Goal: Task Accomplishment & Management: Complete application form

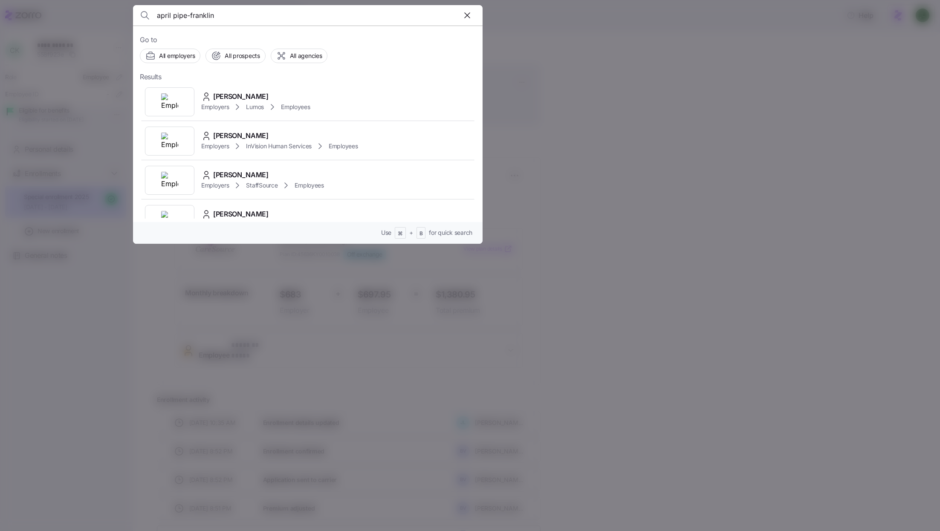
type input "april pipe-franklin"
click at [598, 99] on div at bounding box center [470, 265] width 940 height 531
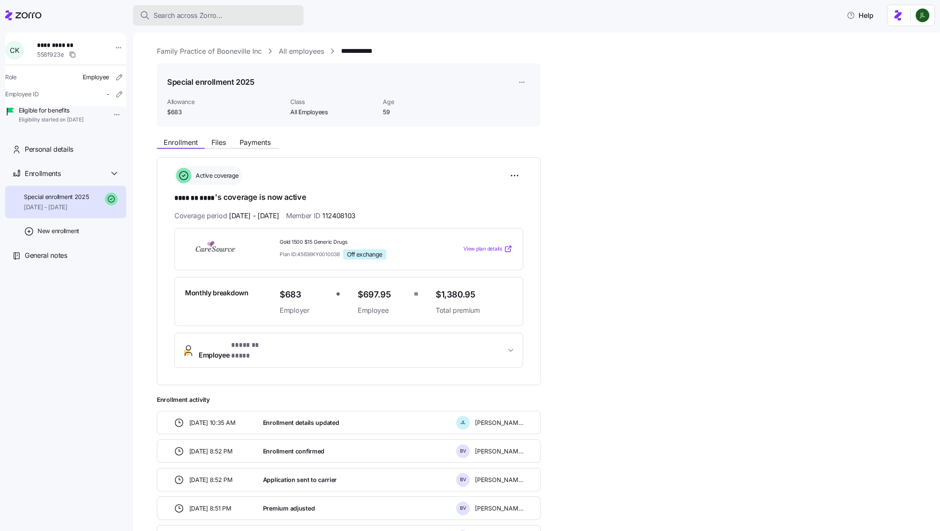
click at [261, 18] on div "Search across Zorro..." at bounding box center [218, 15] width 157 height 11
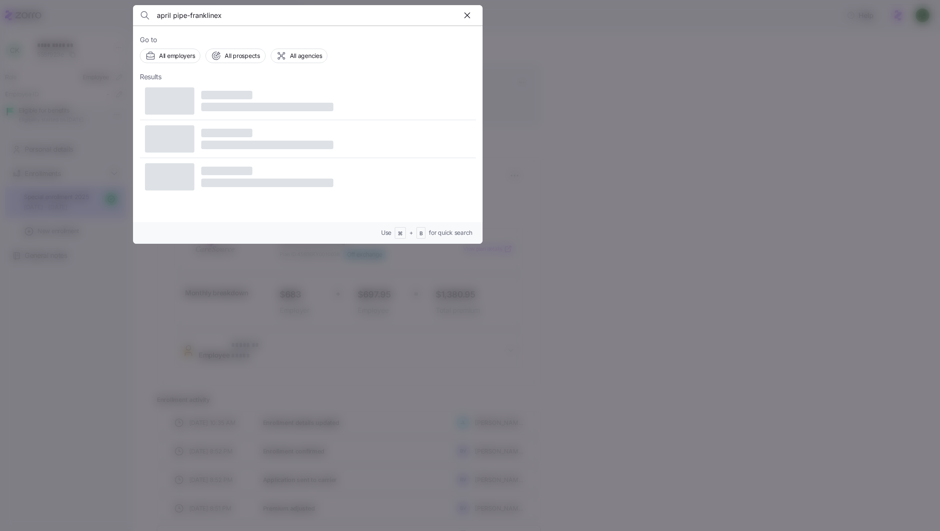
drag, startPoint x: 239, startPoint y: 18, endPoint x: 26, endPoint y: 11, distance: 212.5
click at [26, 526] on div "april pipe-franklinex Go to All employers All prospects All agencies Results Us…" at bounding box center [470, 526] width 940 height 0
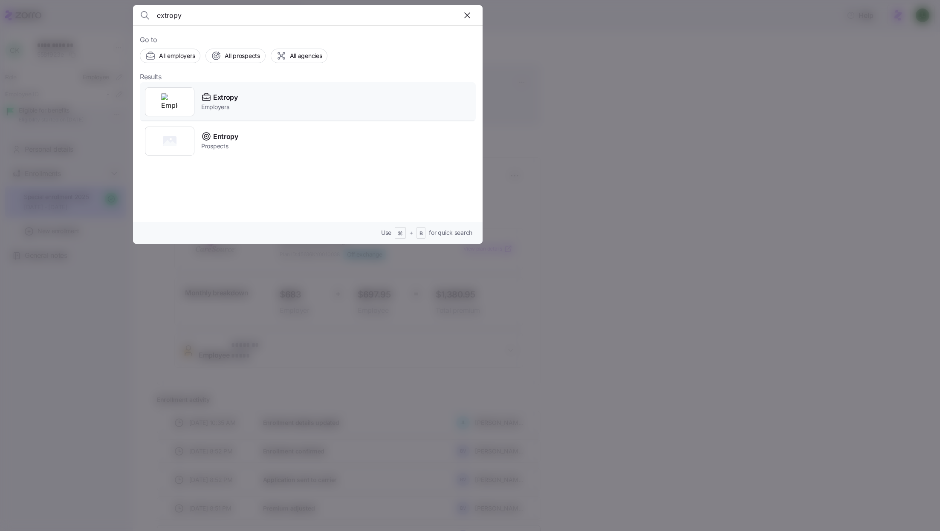
type input "extropy"
click at [219, 104] on span "Employers" at bounding box center [219, 107] width 37 height 9
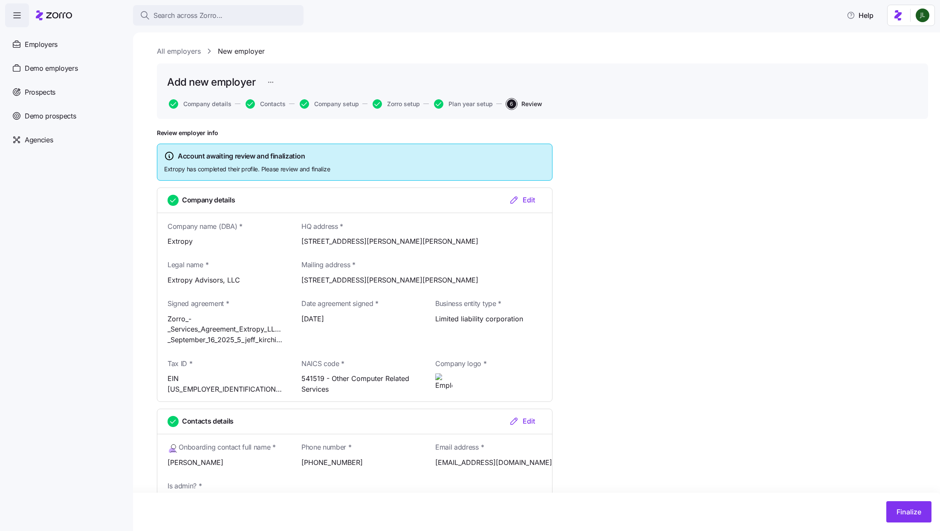
click at [264, 99] on button "Contacts" at bounding box center [266, 103] width 40 height 9
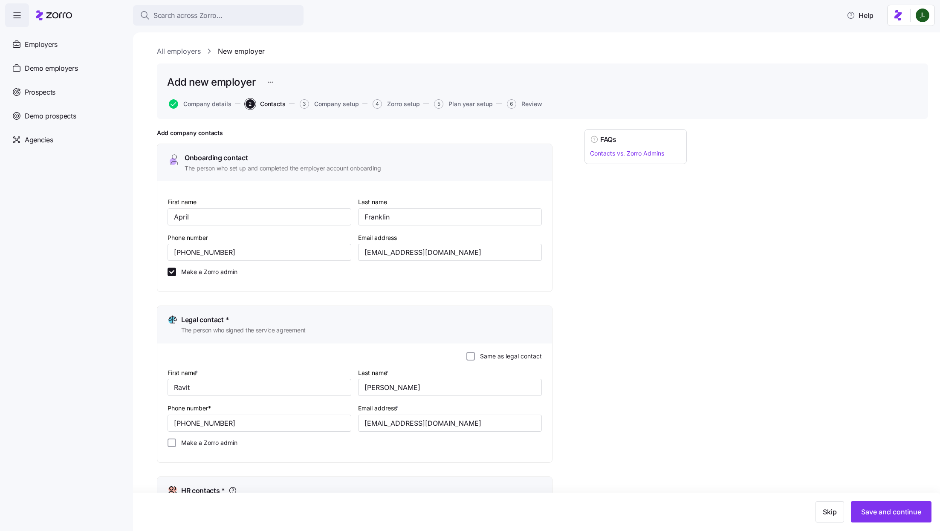
click at [266, 103] on span "Contacts" at bounding box center [273, 104] width 26 height 6
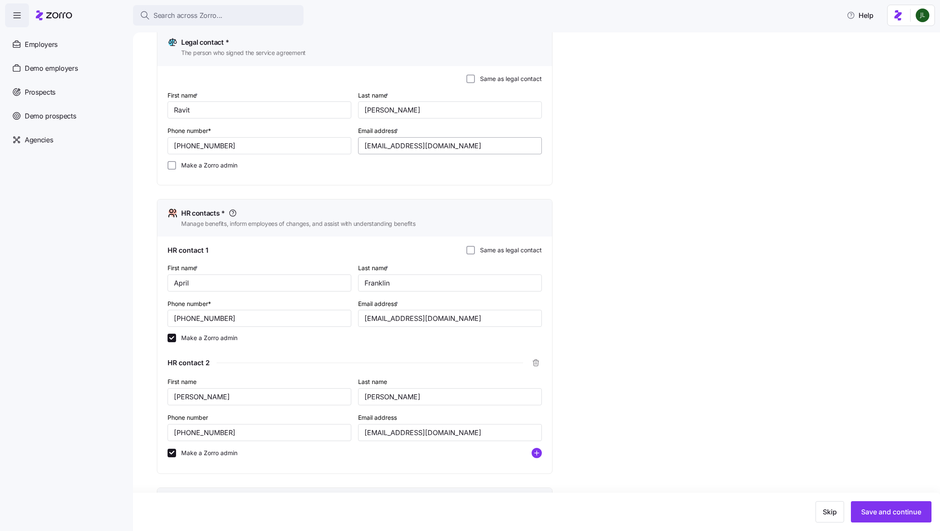
scroll to position [306, 0]
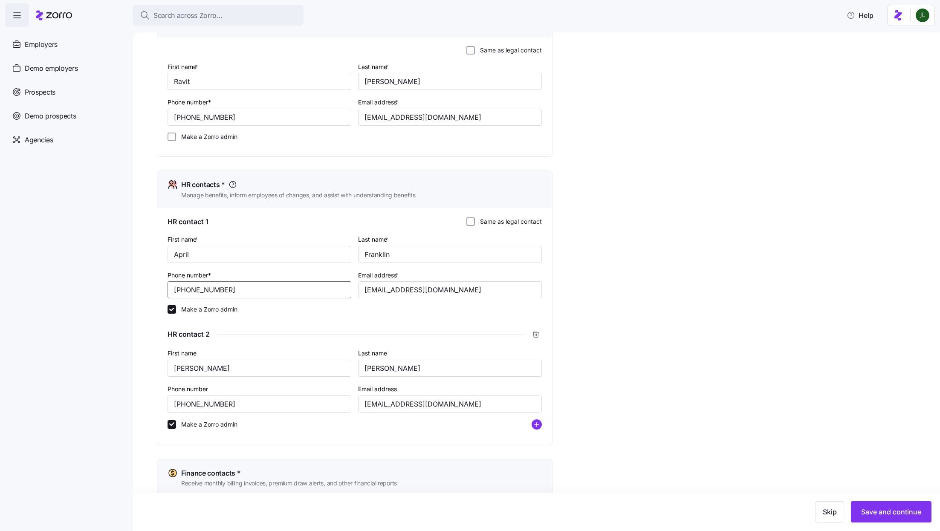
drag, startPoint x: 260, startPoint y: 293, endPoint x: 139, endPoint y: 282, distance: 121.3
click at [139, 282] on div "All employers New employer Add new employer Company details 2 Contacts 3 Compan…" at bounding box center [536, 281] width 807 height 499
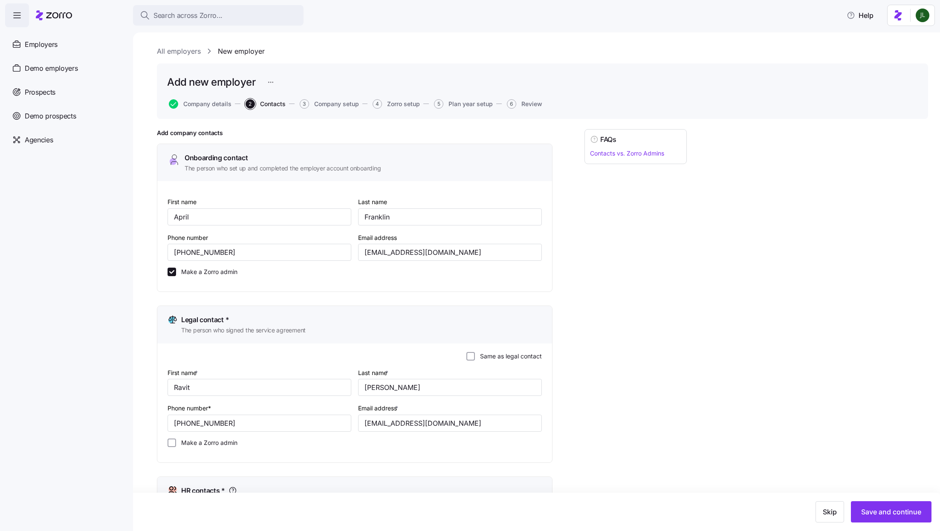
click at [531, 108] on button "6 Review" at bounding box center [524, 103] width 35 height 9
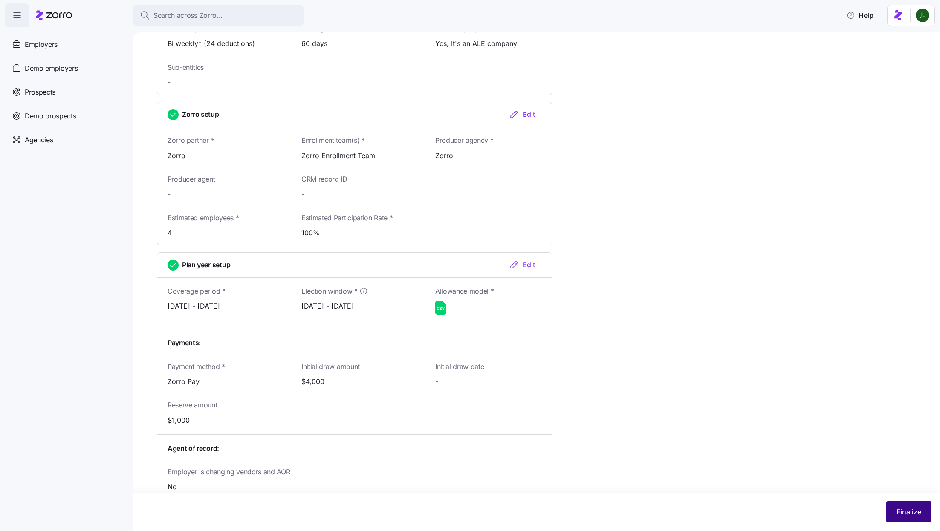
scroll to position [958, 0]
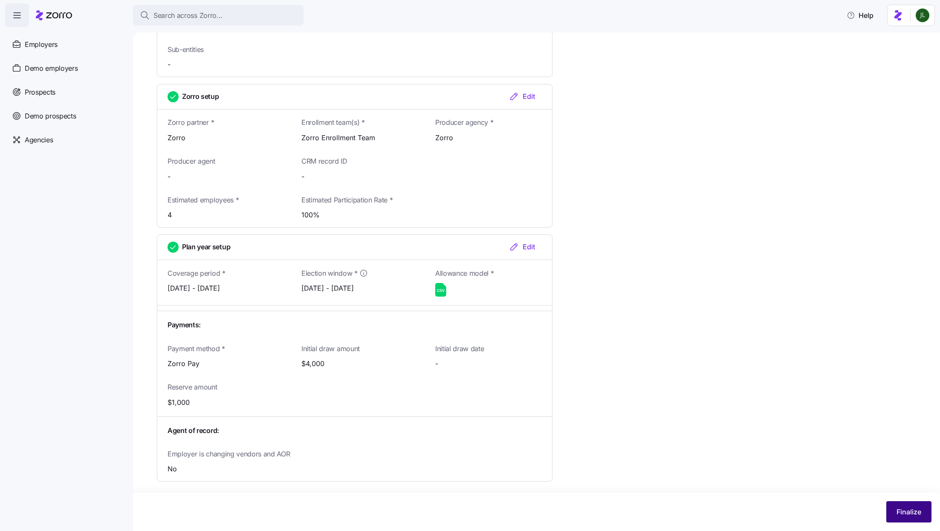
click at [920, 521] on button "Finalize" at bounding box center [909, 512] width 45 height 21
